Goal: Find contact information: Find contact information

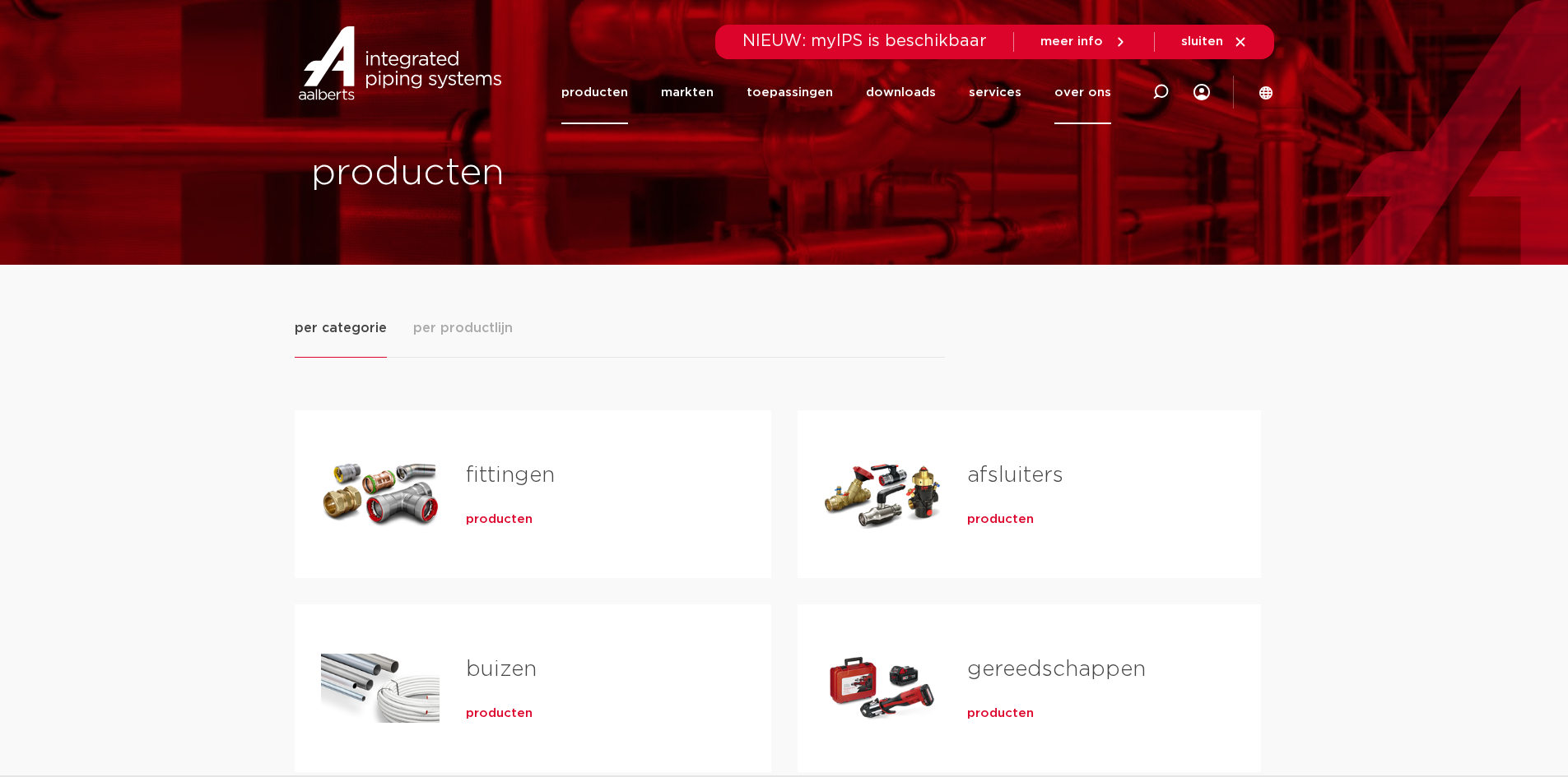
click at [1087, 95] on link "over ons" at bounding box center [1083, 92] width 56 height 63
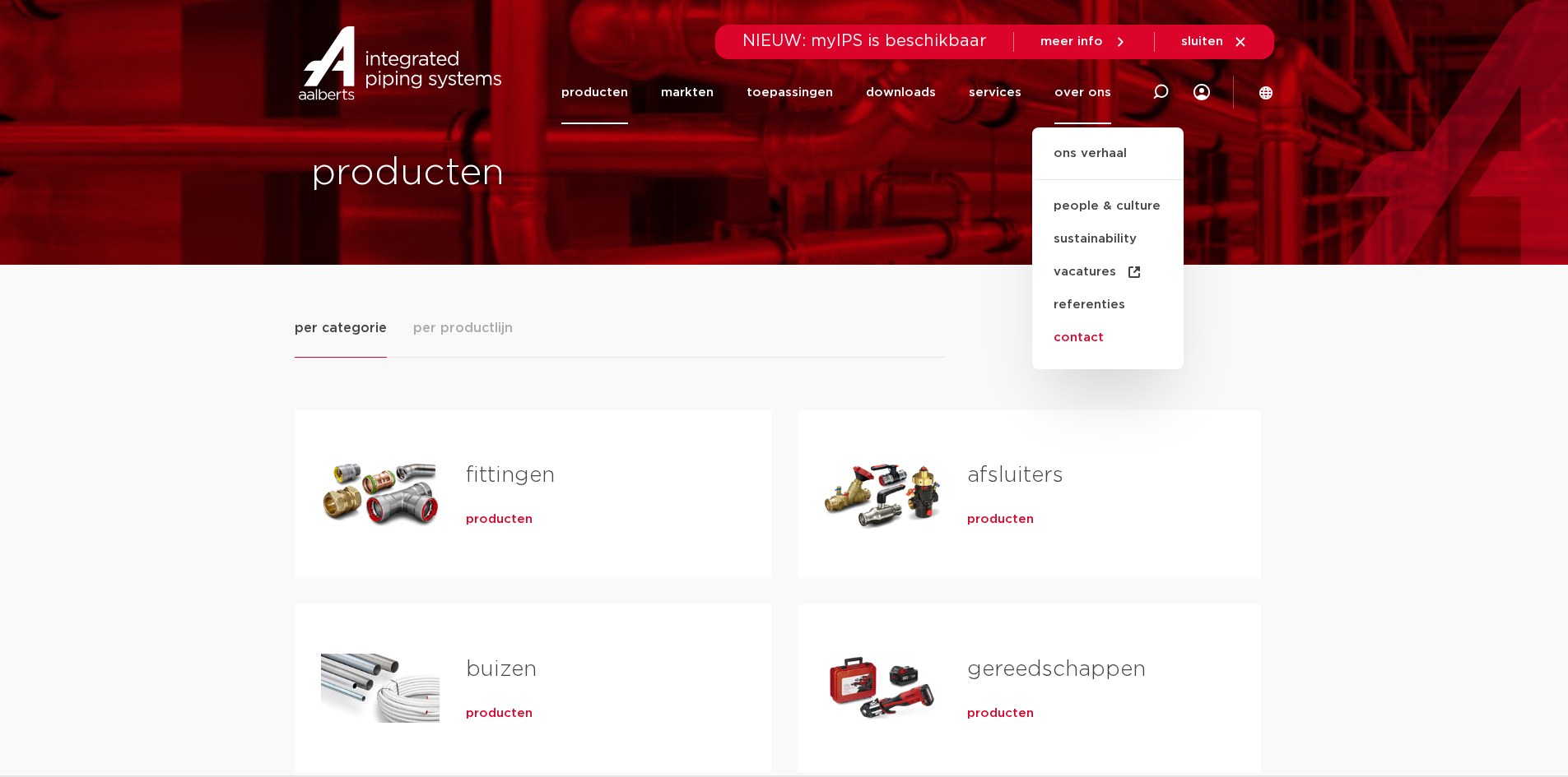
click at [1099, 339] on link "contact" at bounding box center [1108, 338] width 152 height 33
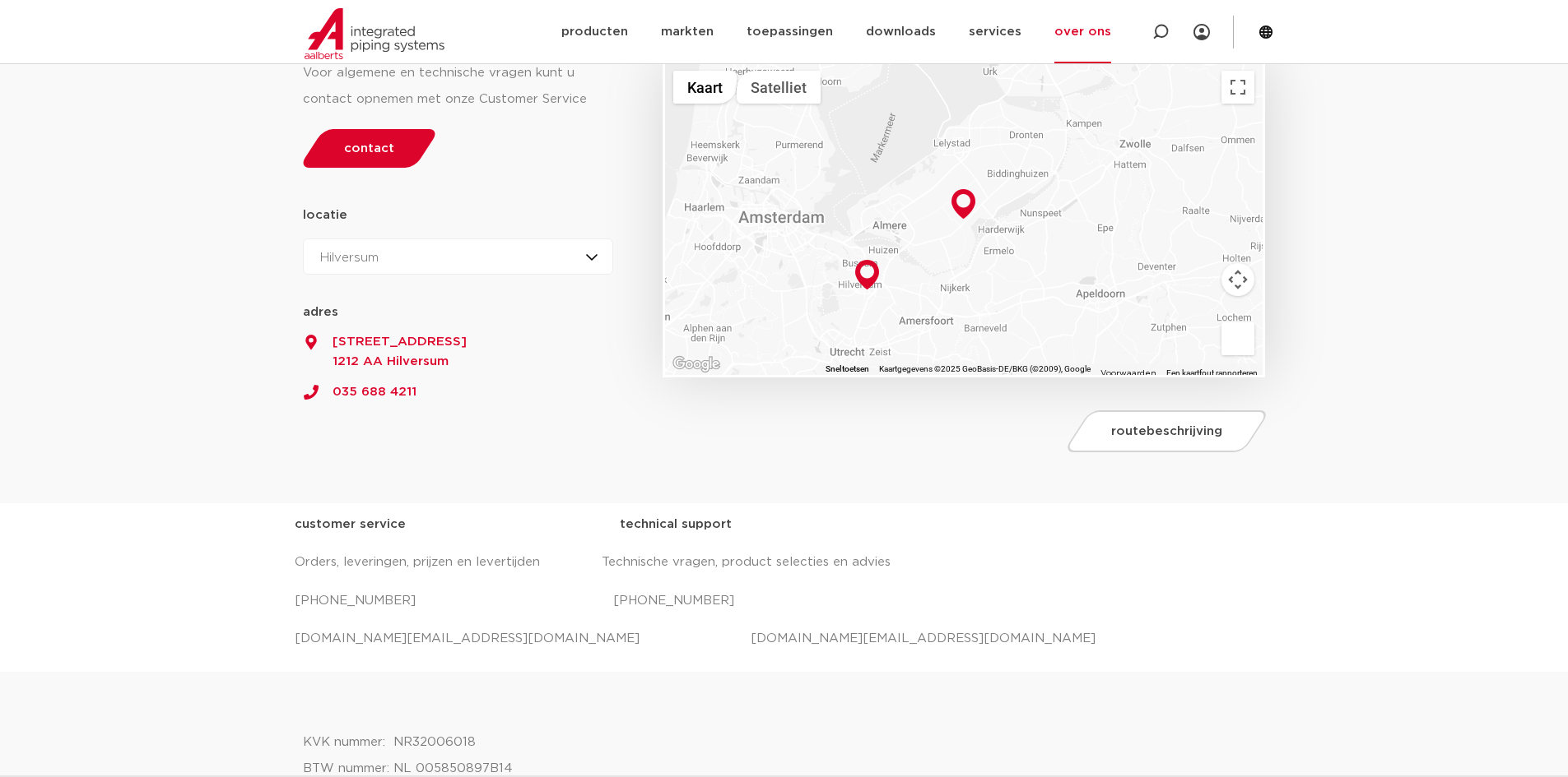
scroll to position [247, 0]
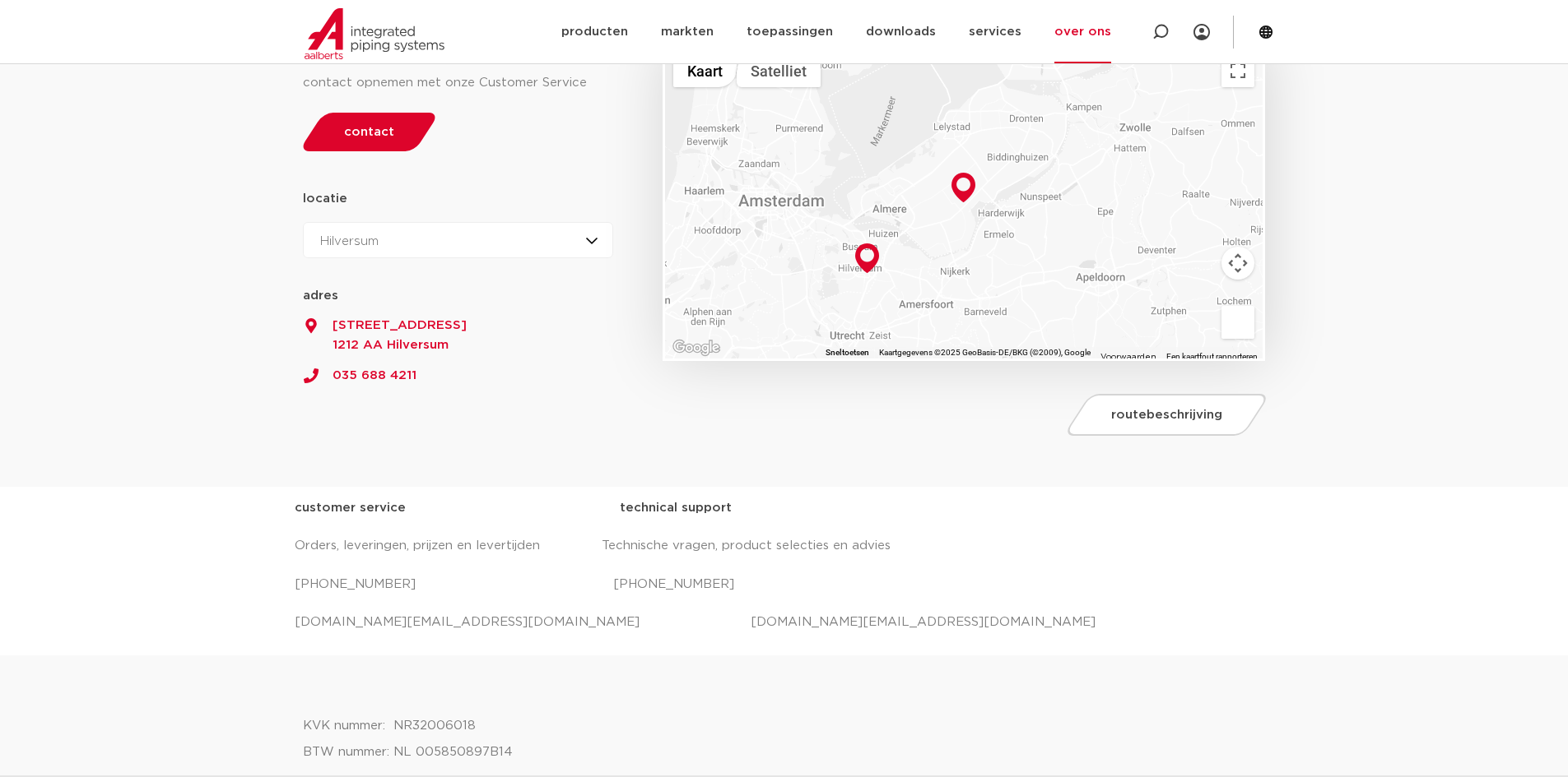
click at [591, 237] on div "Hilversum Hilversum Zeewolde" at bounding box center [458, 239] width 311 height 36
click at [353, 308] on li "Zeewolde" at bounding box center [355, 313] width 104 height 33
